Goal: Information Seeking & Learning: Learn about a topic

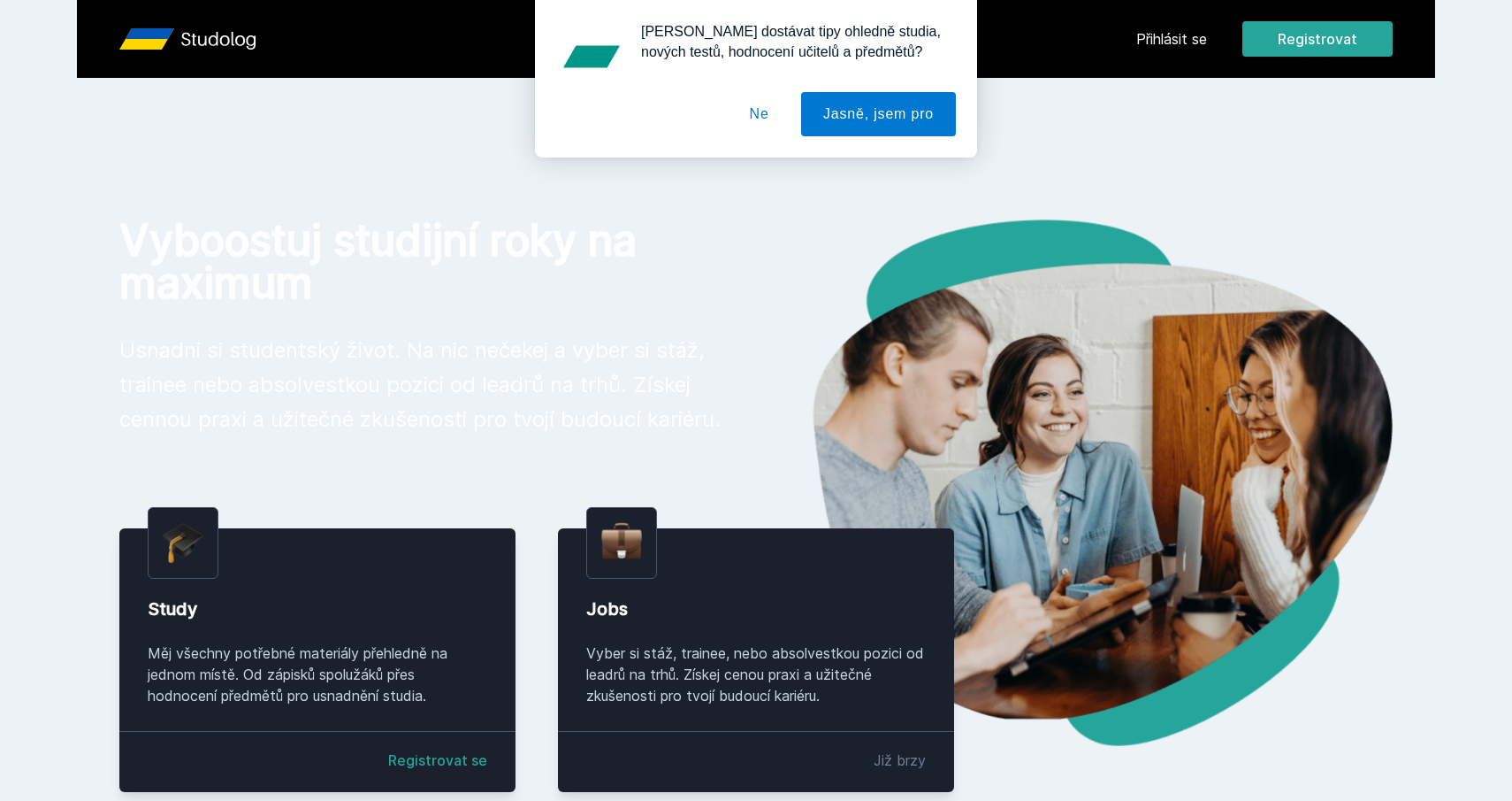
click at [1156, 35] on div "[PERSON_NAME] dostávat tipy ohledně studia, nových testů, hodnocení učitelů a p…" at bounding box center [756, 78] width 1512 height 158
click at [756, 114] on button "Ne" at bounding box center [759, 114] width 64 height 44
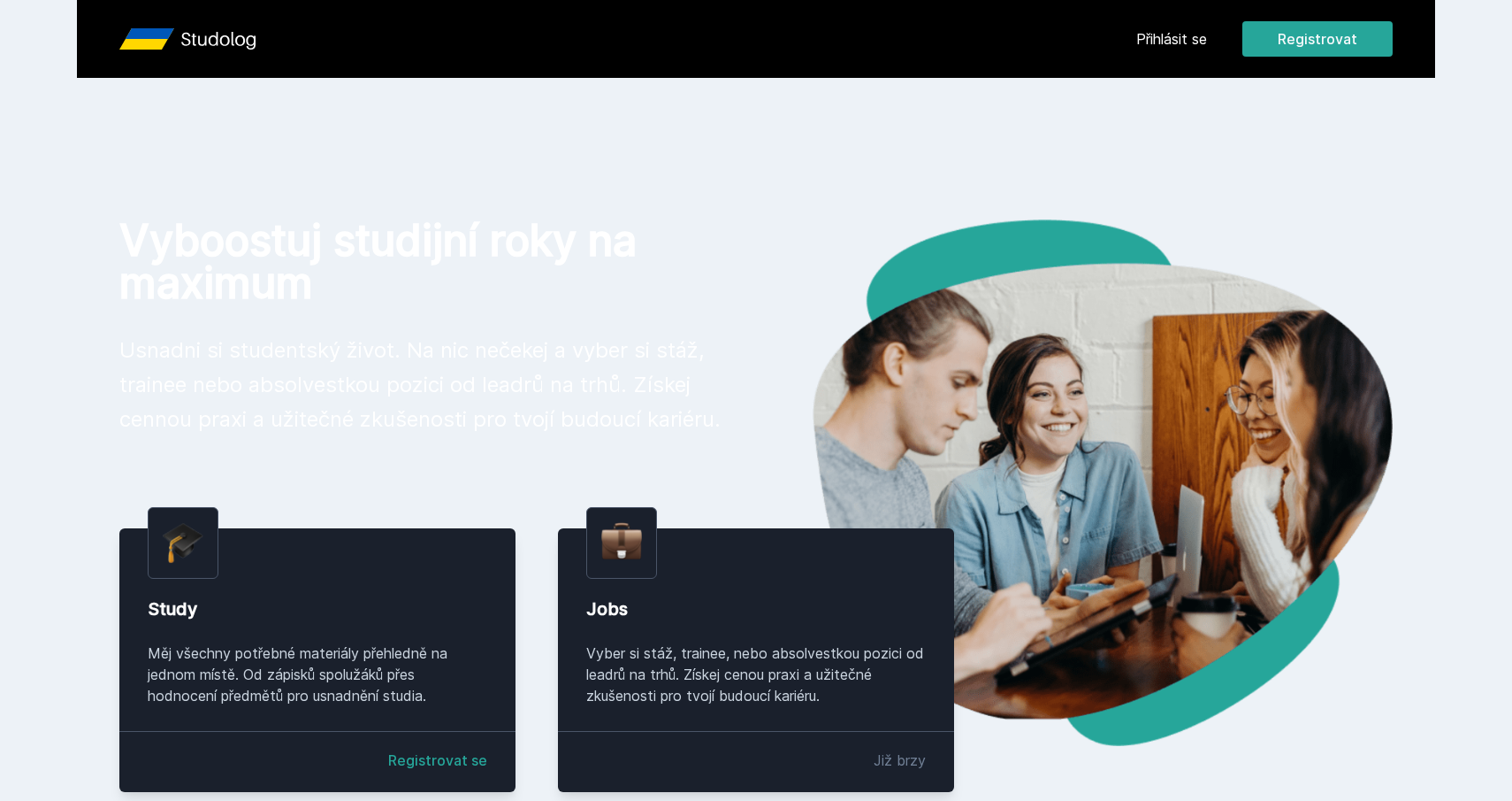
click at [1183, 34] on link "Přihlásit se" at bounding box center [1172, 39] width 71 height 22
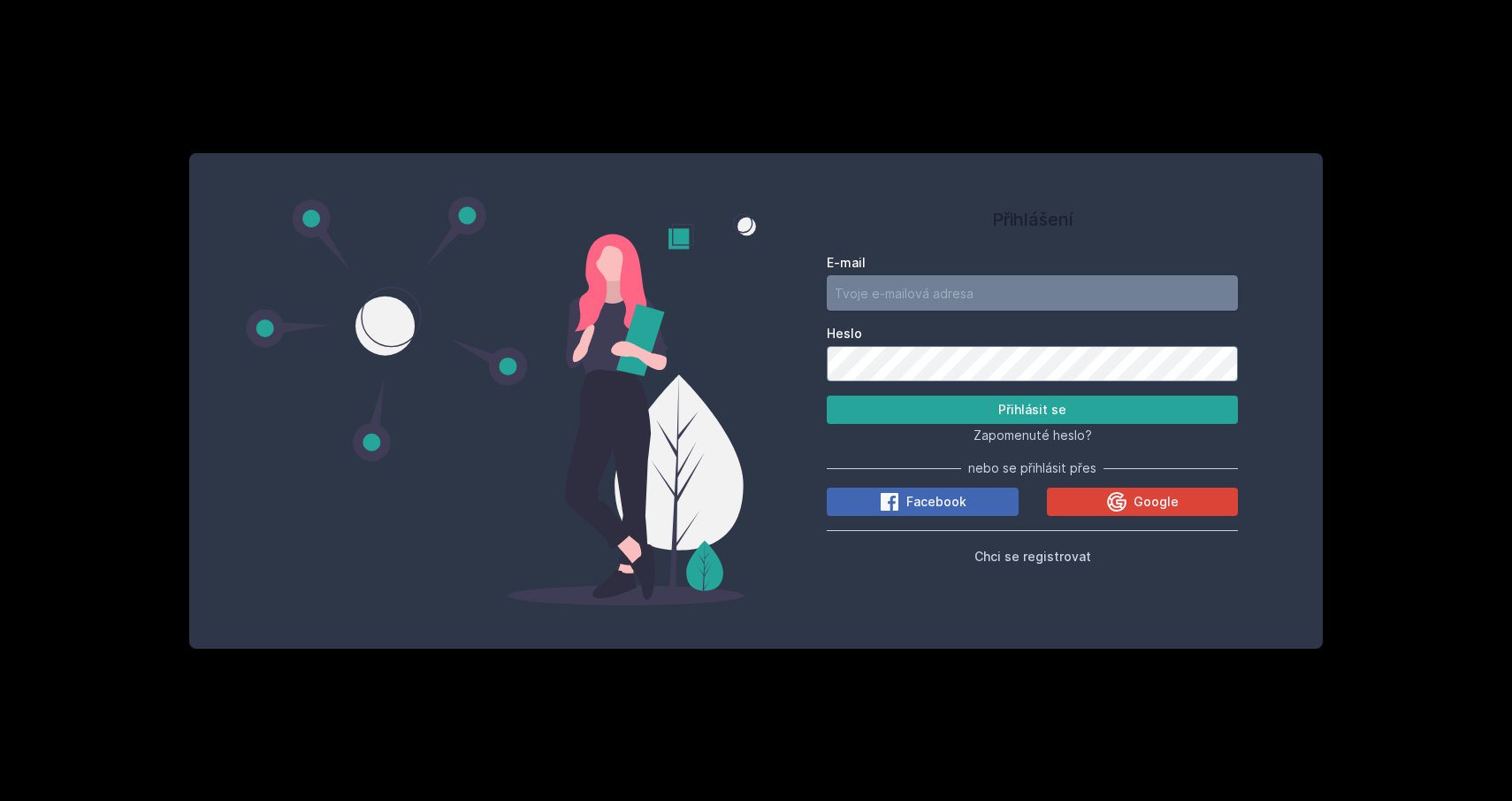
click at [1221, 296] on input "E-mail" at bounding box center [1032, 292] width 412 height 35
click at [1123, 508] on icon at bounding box center [1118, 502] width 20 height 20
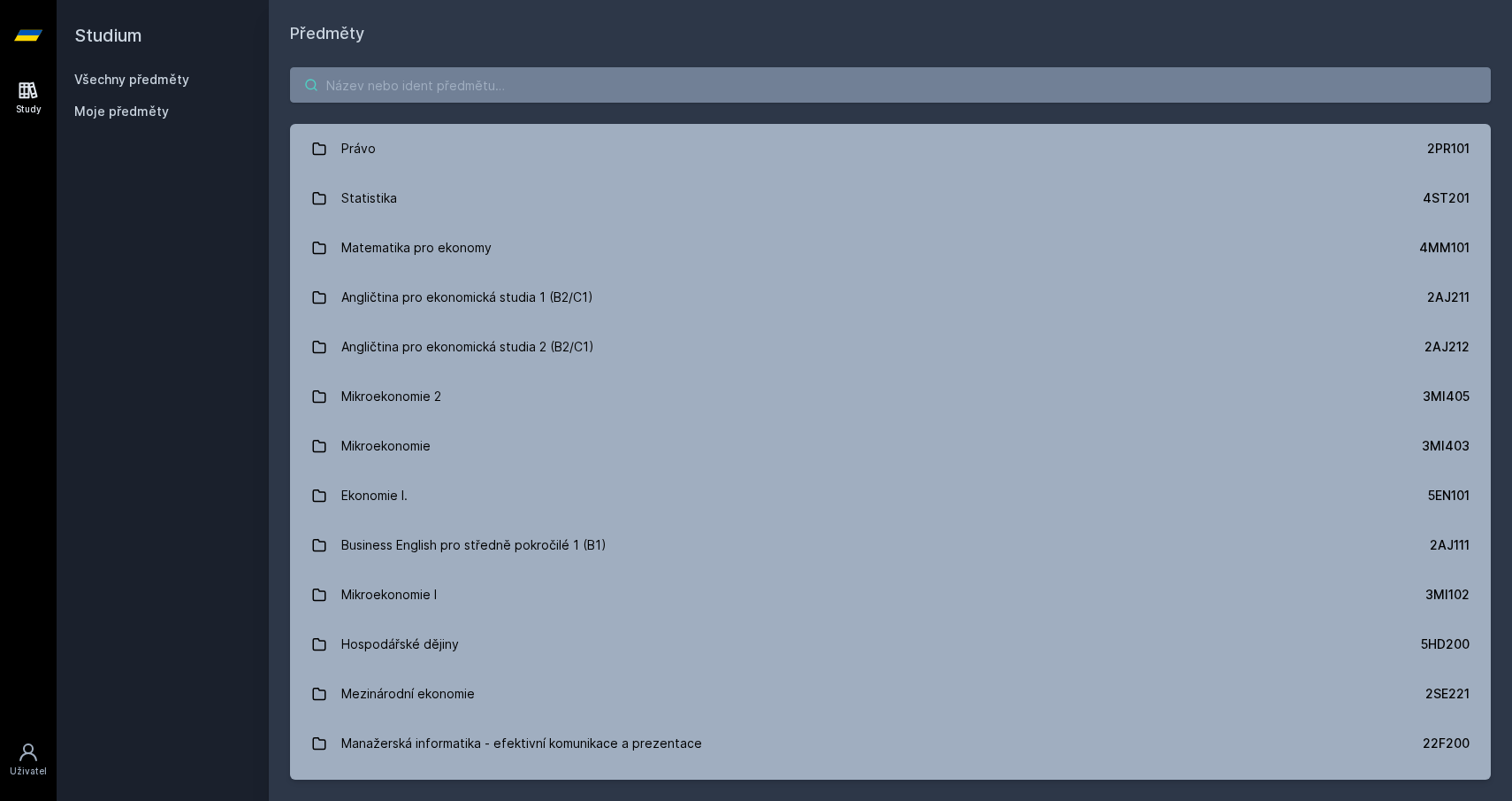
click at [508, 97] on input "search" at bounding box center [891, 85] width 1201 height 35
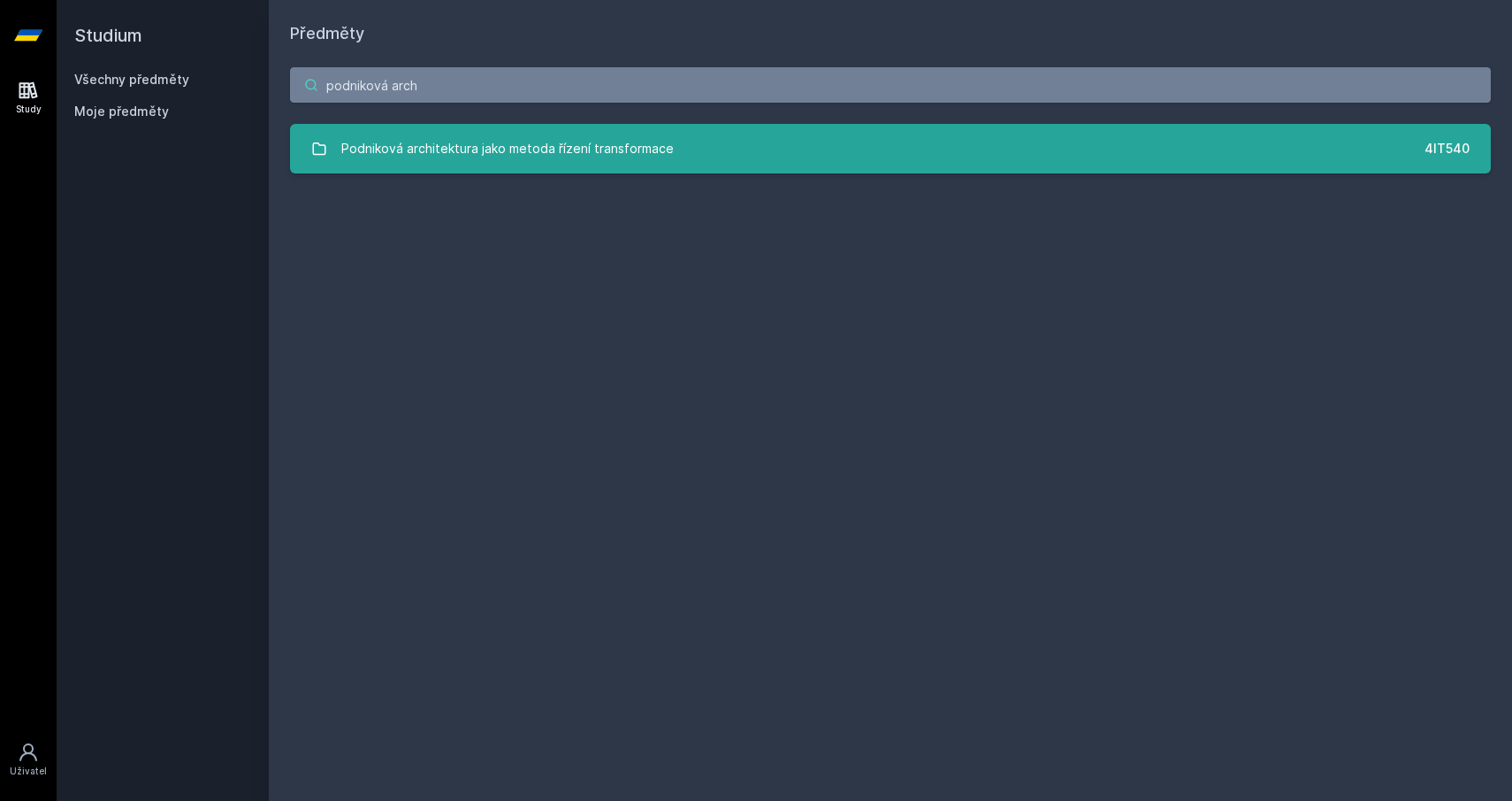
type input "podniková arch"
click at [557, 149] on div "Podniková architektura jako metoda řízení transformace" at bounding box center [507, 148] width 332 height 35
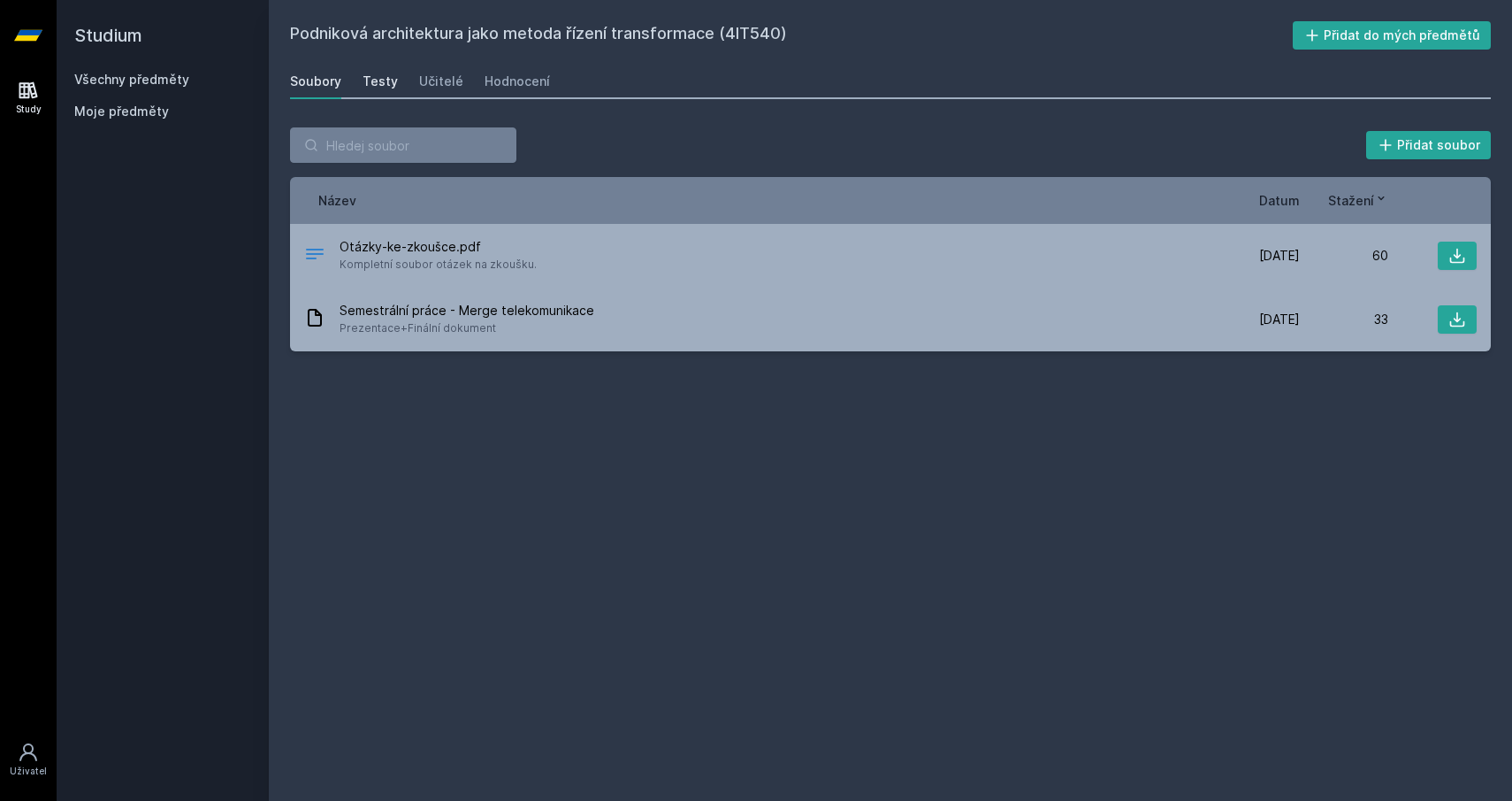
click at [376, 83] on div "Testy" at bounding box center [380, 82] width 35 height 18
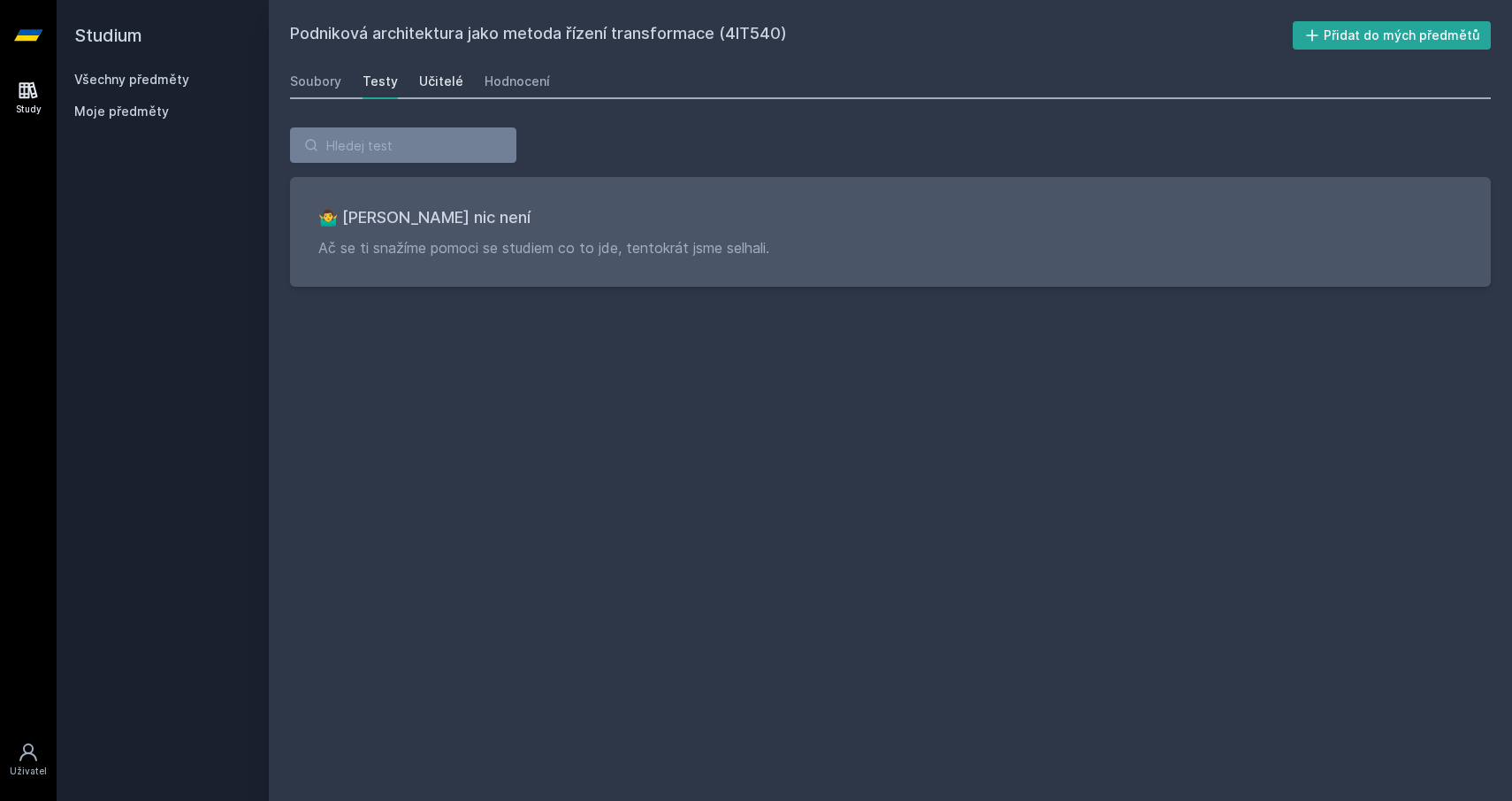
click at [420, 83] on div "Učitelé" at bounding box center [441, 82] width 44 height 18
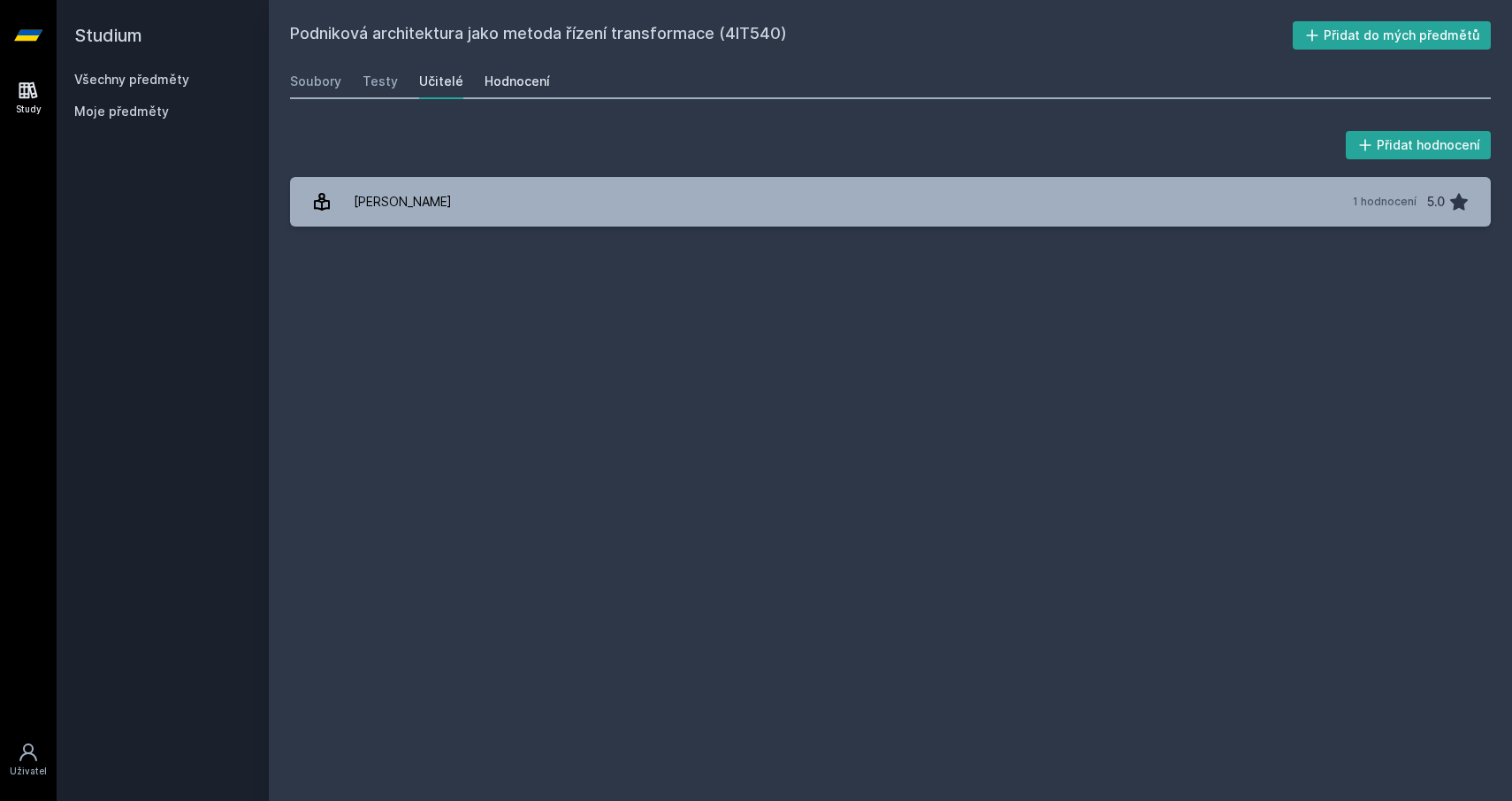
click at [512, 80] on div "Hodnocení" at bounding box center [517, 82] width 66 height 18
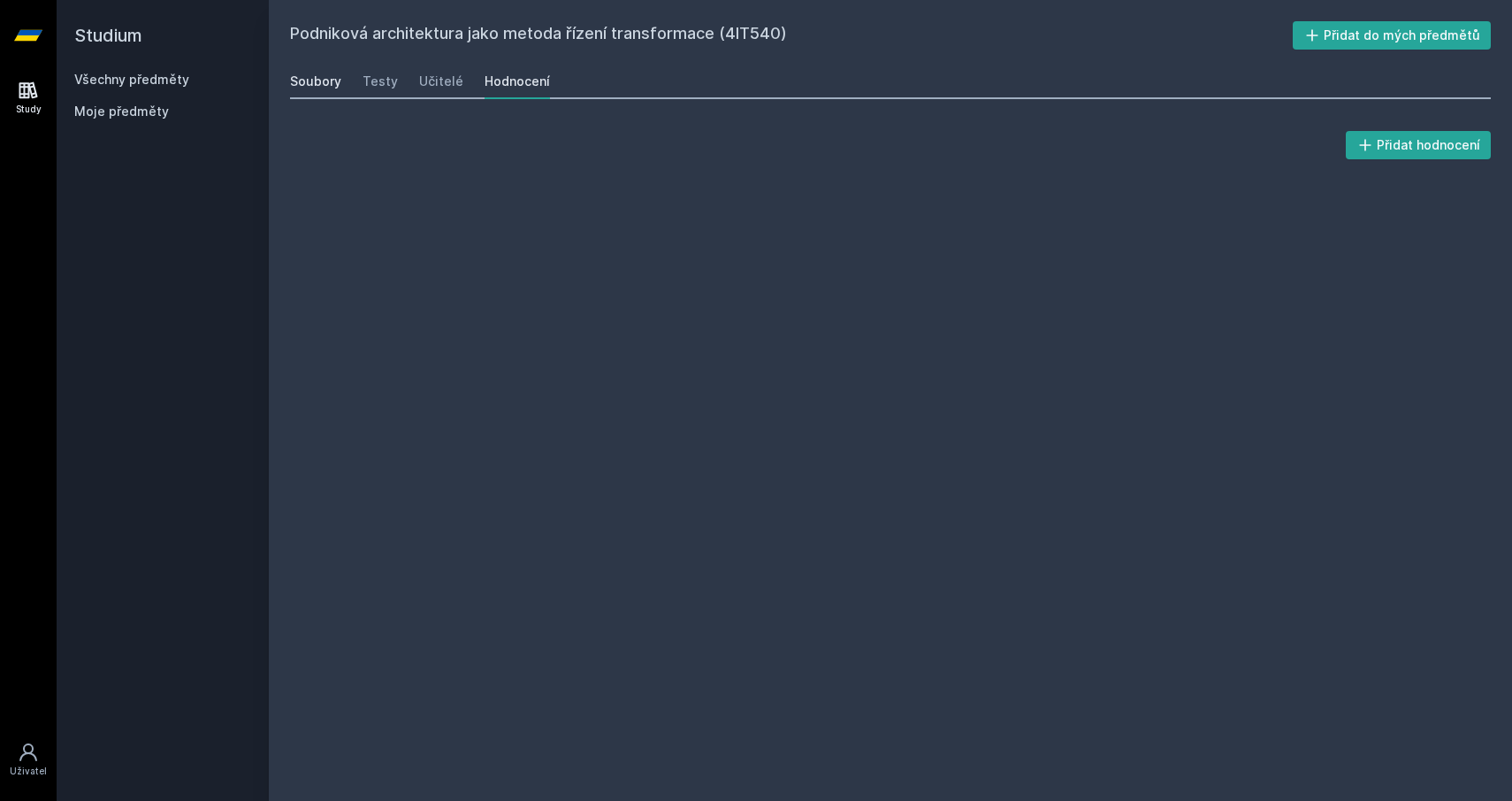
click at [299, 83] on div "Soubory" at bounding box center [315, 82] width 51 height 18
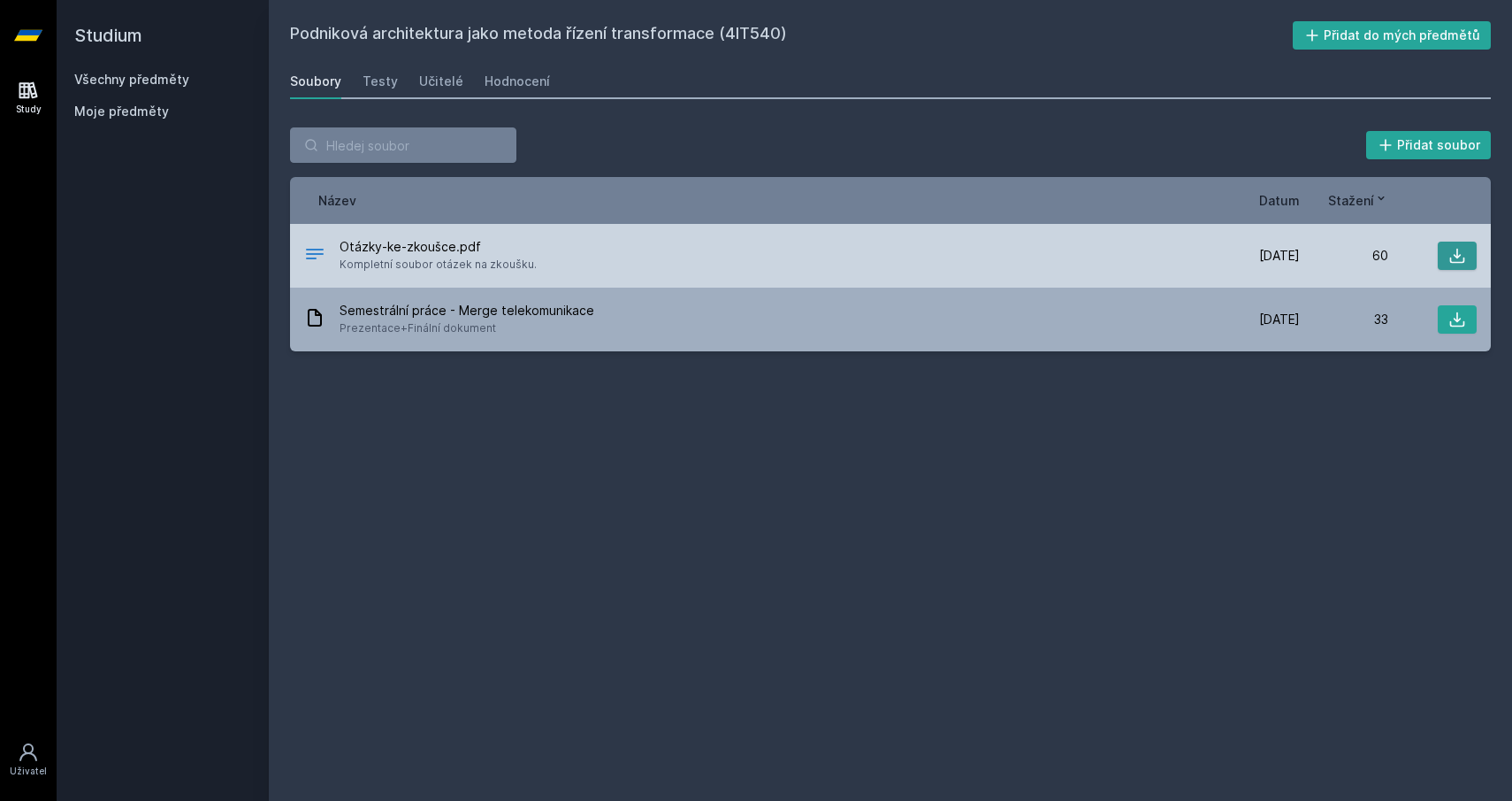
click at [1459, 255] on icon at bounding box center [1458, 256] width 18 height 18
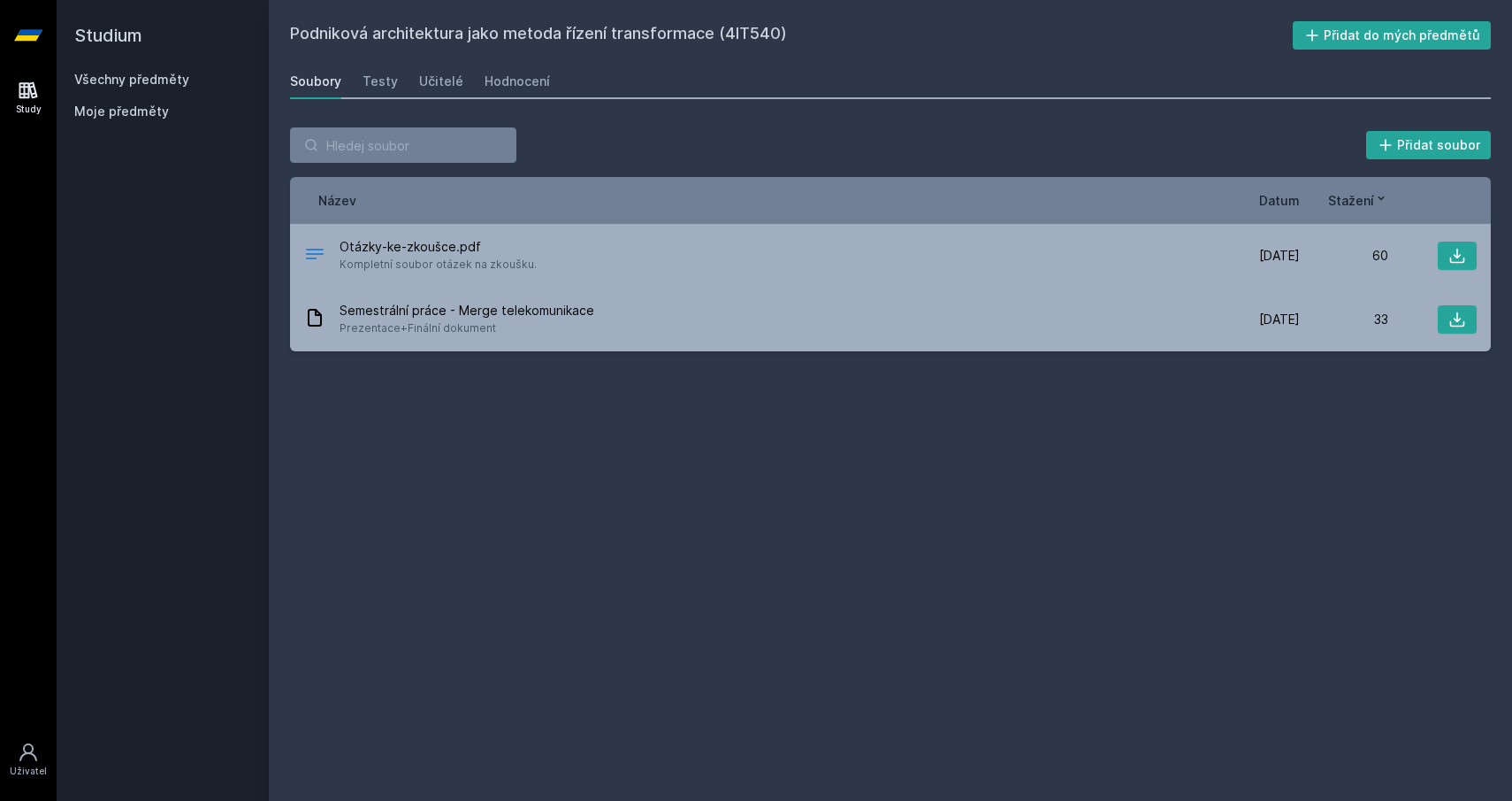
click at [1095, 119] on div "Přidat soubor Řazení: Název Datum Stažení Název Datum Stažení [PERSON_NAME]-ke-…" at bounding box center [891, 240] width 1244 height 267
